Goal: Check status: Check status

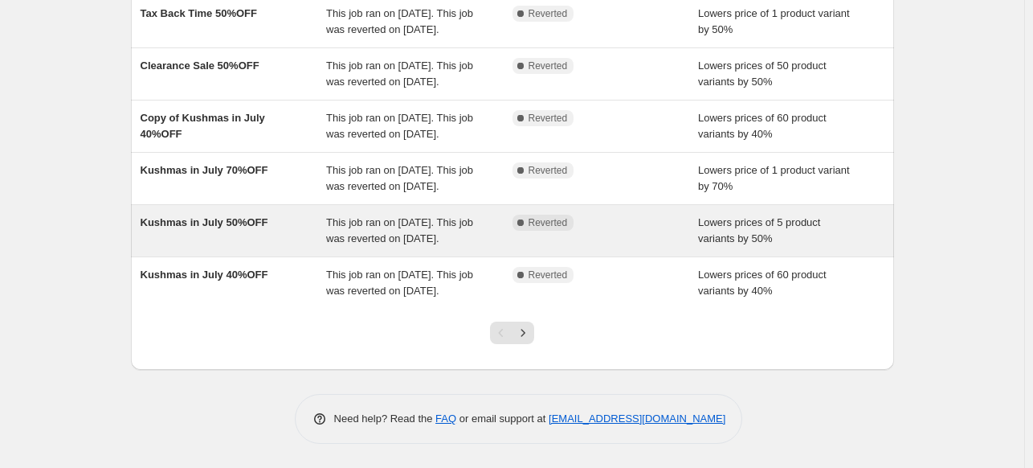
scroll to position [469, 0]
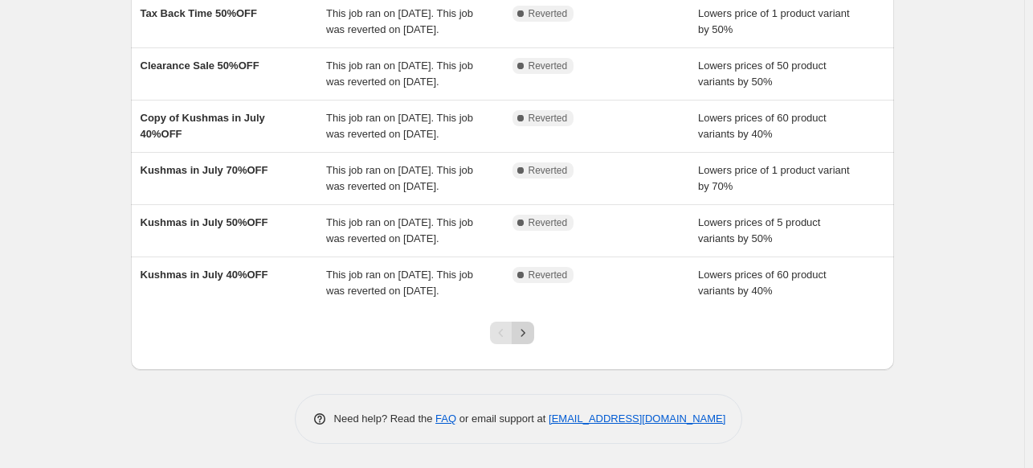
click at [522, 338] on icon "Next" at bounding box center [523, 333] width 16 height 16
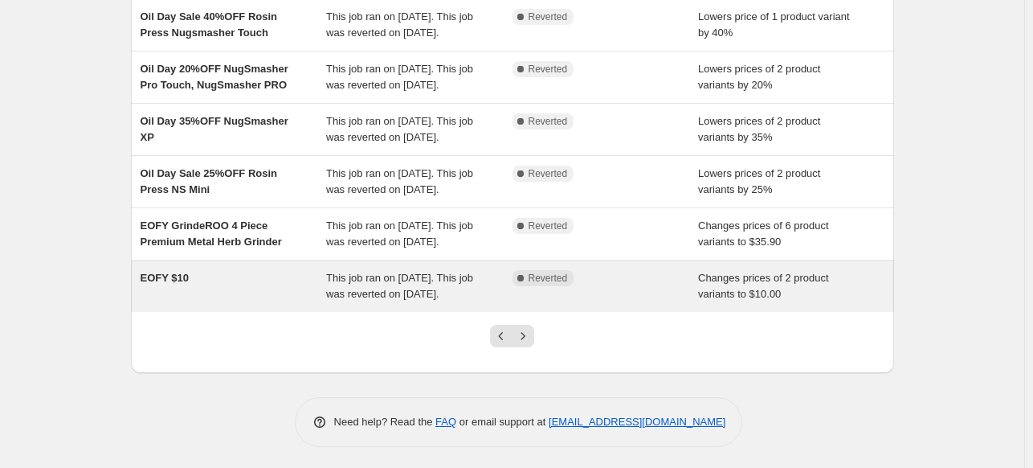
scroll to position [357, 0]
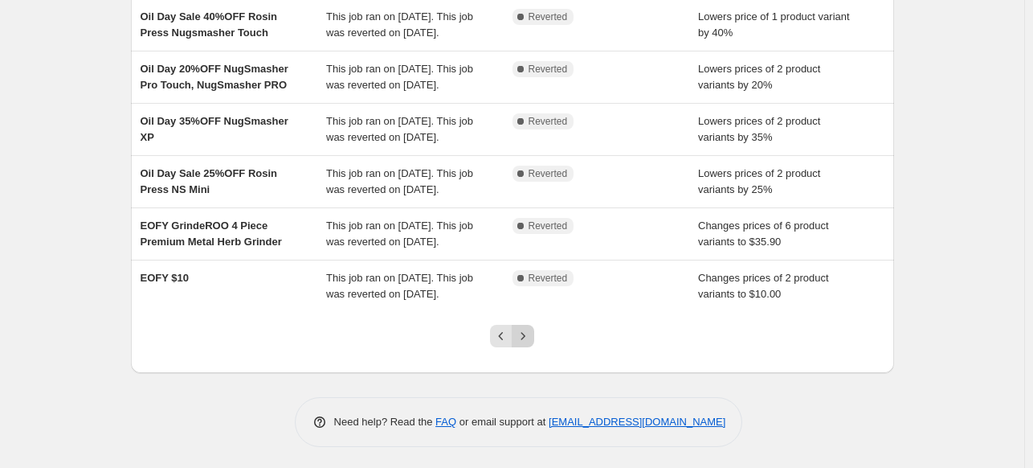
click at [525, 331] on icon "Next" at bounding box center [523, 336] width 16 height 16
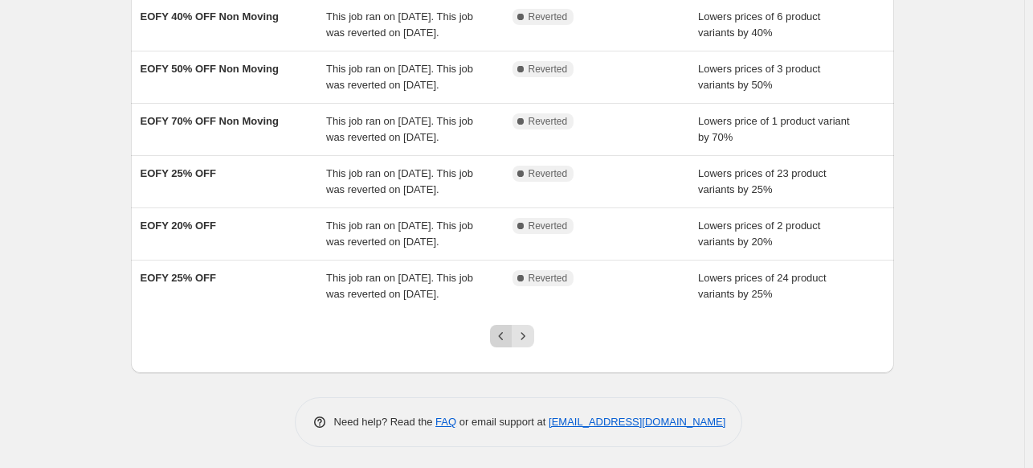
click at [504, 325] on button "Previous" at bounding box center [501, 336] width 22 height 22
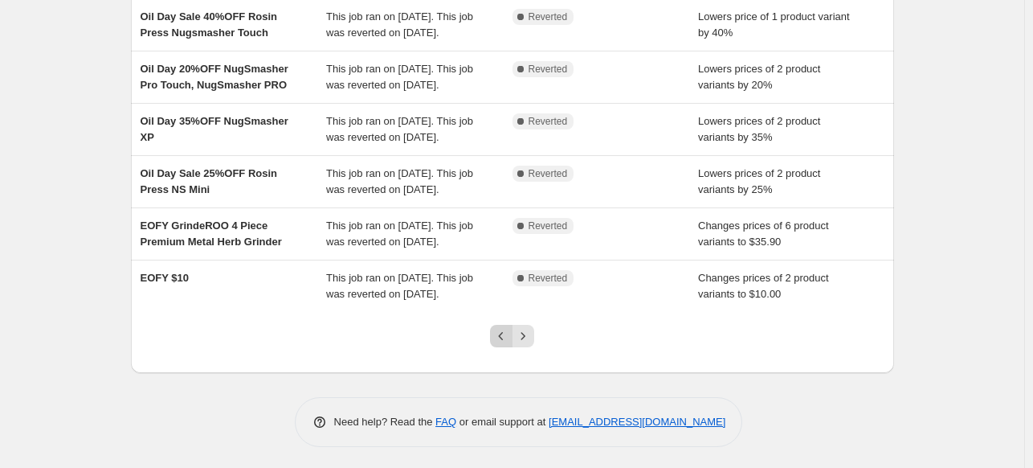
click at [504, 334] on icon "Previous" at bounding box center [501, 336] width 5 height 8
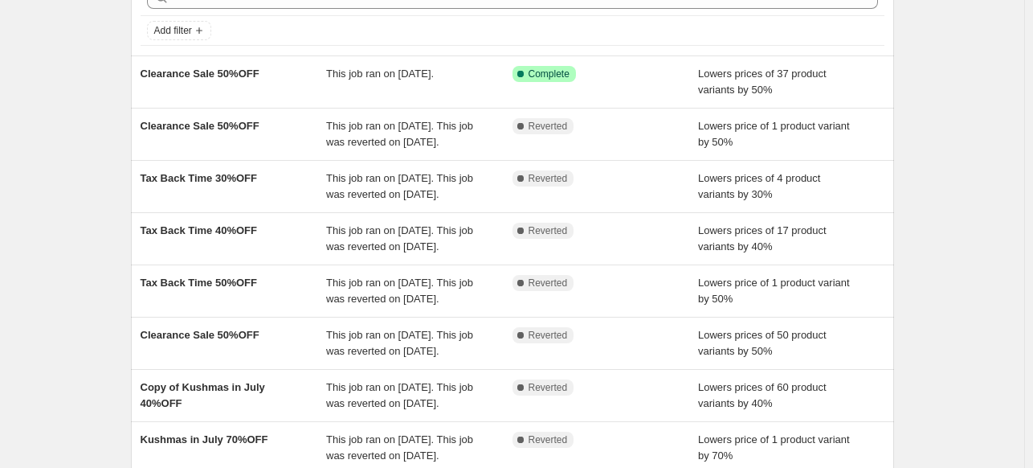
scroll to position [161, 0]
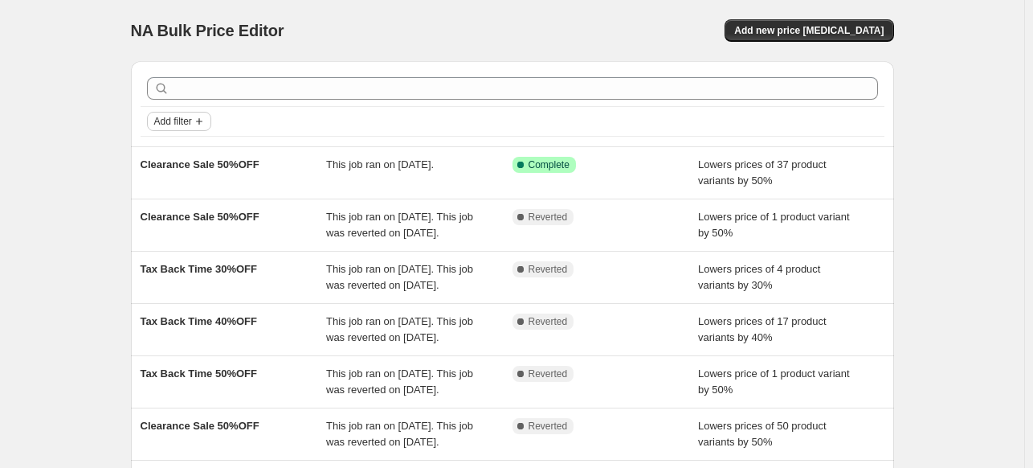
click at [183, 120] on span "Add filter" at bounding box center [173, 121] width 38 height 13
click at [177, 149] on span "Job status" at bounding box center [184, 152] width 47 height 12
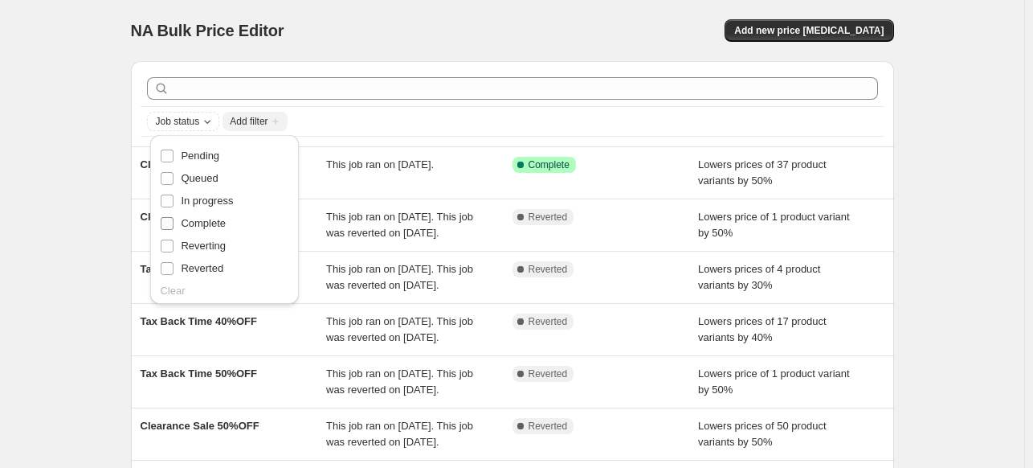
click at [200, 227] on span "Complete" at bounding box center [203, 223] width 45 height 12
click at [174, 227] on input "Complete" at bounding box center [167, 223] width 13 height 13
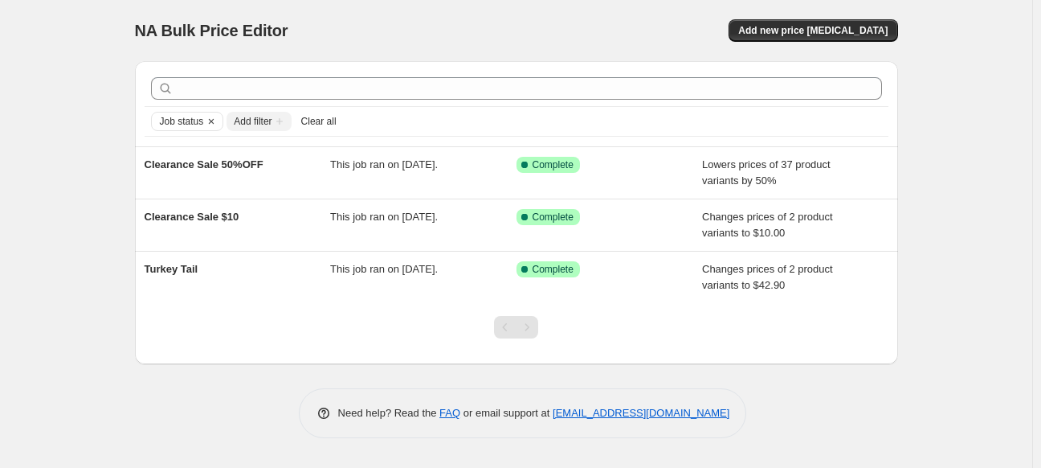
click at [944, 223] on div "NA Bulk Price Editor. This page is ready NA Bulk Price Editor Add new price cha…" at bounding box center [516, 234] width 1032 height 468
